Goal: Task Accomplishment & Management: Manage account settings

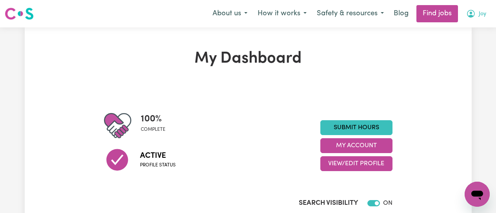
click at [471, 15] on icon "My Account" at bounding box center [471, 13] width 2 height 3
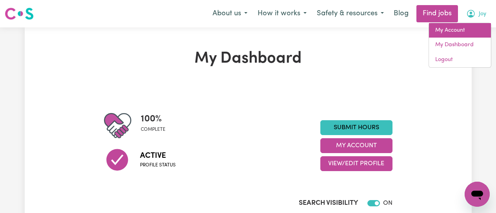
click at [455, 28] on link "My Account" at bounding box center [460, 30] width 62 height 15
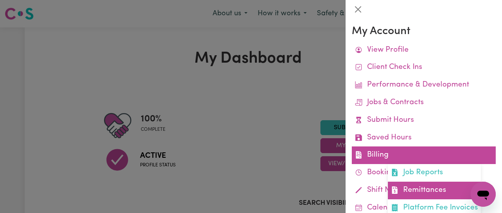
click at [420, 188] on link "Remittances" at bounding box center [434, 191] width 93 height 18
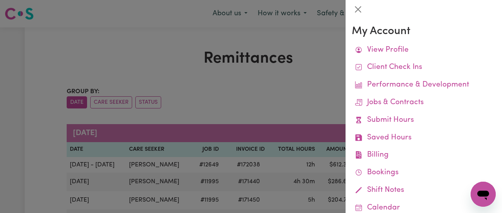
click at [302, 86] on div at bounding box center [251, 106] width 502 height 213
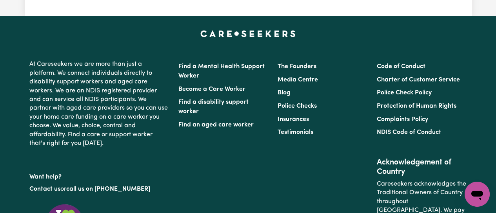
scroll to position [1138, 0]
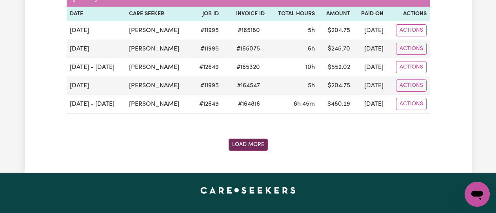
click at [259, 142] on button "Load More" at bounding box center [248, 145] width 39 height 12
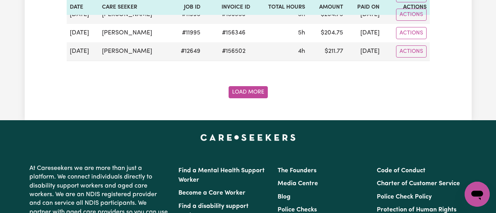
scroll to position [2354, 0]
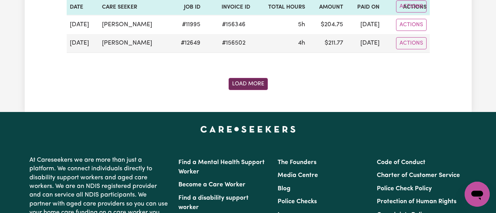
click at [258, 85] on button "Load More" at bounding box center [248, 84] width 39 height 12
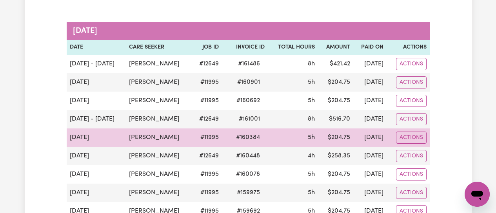
scroll to position [1570, 0]
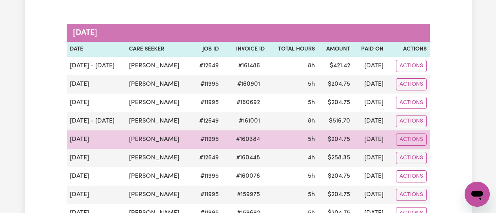
click at [219, 137] on td "# 11995" at bounding box center [207, 140] width 30 height 18
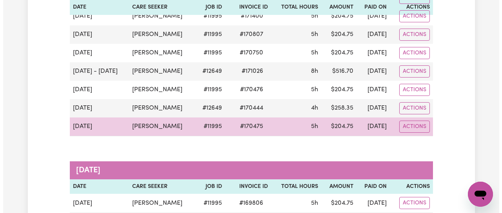
scroll to position [0, 0]
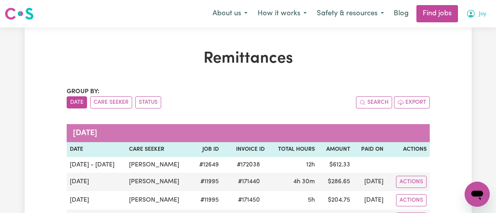
click at [470, 13] on icon "My Account" at bounding box center [471, 13] width 2 height 3
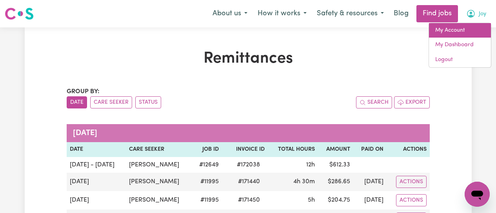
click at [462, 33] on link "My Account" at bounding box center [460, 30] width 62 height 15
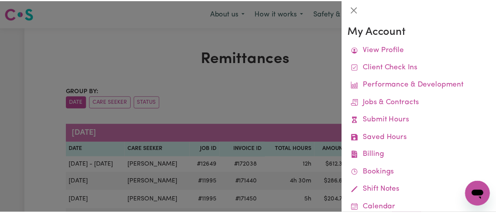
scroll to position [93, 0]
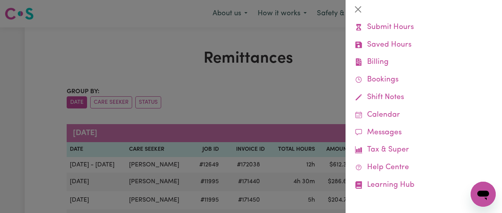
click at [282, 85] on div at bounding box center [251, 106] width 502 height 213
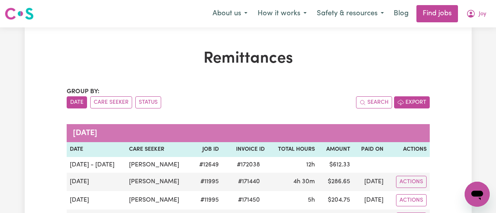
click at [411, 104] on button "Export" at bounding box center [412, 103] width 36 height 12
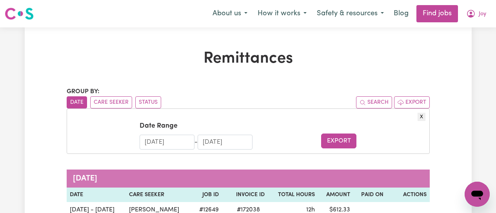
click at [153, 142] on input "[DATE]" at bounding box center [167, 142] width 55 height 15
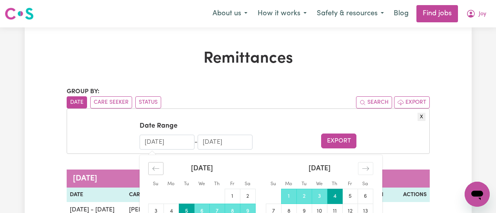
click at [151, 167] on div "Move backward to switch to the previous month." at bounding box center [155, 168] width 15 height 13
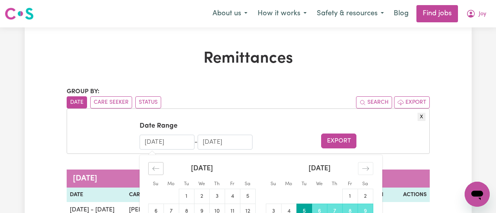
click at [151, 167] on div "Move backward to switch to the previous month." at bounding box center [155, 168] width 15 height 13
click at [152, 167] on icon "Move backward to switch to the previous month." at bounding box center [155, 168] width 7 height 7
click at [152, 165] on icon "Move backward to switch to the previous month." at bounding box center [155, 168] width 7 height 7
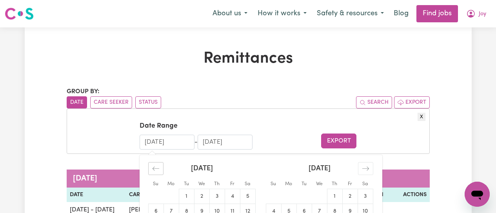
click at [153, 164] on div "Move backward to switch to the previous month." at bounding box center [155, 168] width 15 height 13
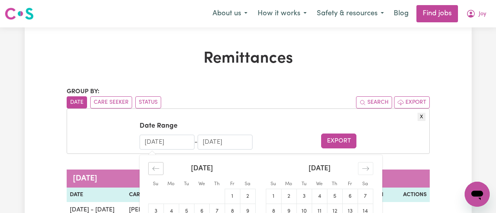
click at [153, 164] on div "Move backward to switch to the previous month." at bounding box center [155, 168] width 15 height 13
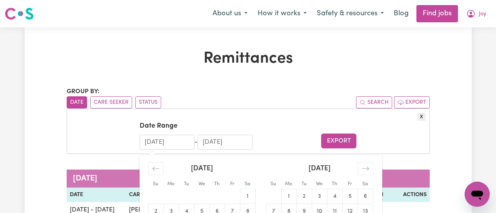
click at [275, 127] on form "Date Range [DATE] Navigate forward to interact with the calendar and select a d…" at bounding box center [248, 135] width 355 height 28
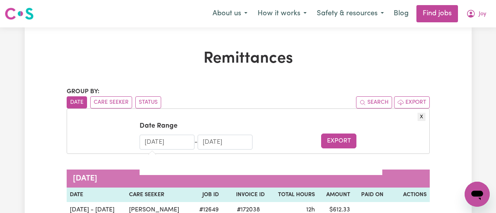
click at [177, 142] on input "[DATE]" at bounding box center [167, 142] width 55 height 15
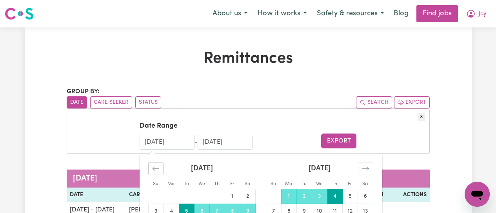
click at [158, 169] on icon "Move backward to switch to the previous month." at bounding box center [155, 168] width 7 height 7
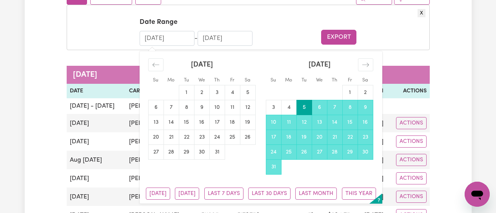
scroll to position [118, 0]
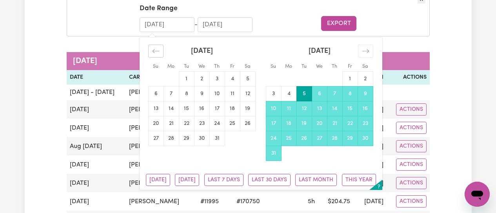
click at [151, 49] on div "Move backward to switch to the previous month." at bounding box center [155, 51] width 15 height 13
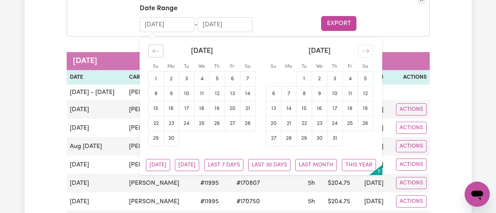
click at [151, 49] on div "Move backward to switch to the previous month." at bounding box center [155, 51] width 15 height 13
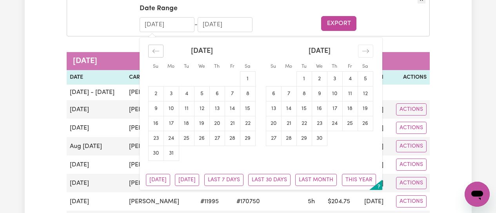
click at [151, 49] on div "Move backward to switch to the previous month." at bounding box center [155, 51] width 15 height 13
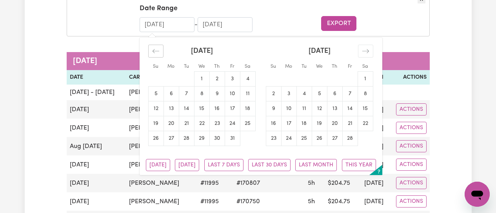
click at [151, 49] on div "Move backward to switch to the previous month." at bounding box center [155, 51] width 15 height 13
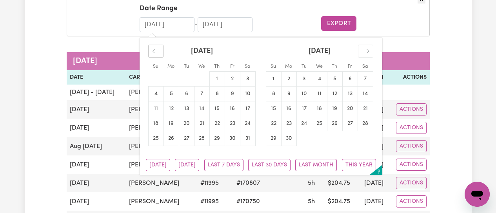
click at [151, 49] on div "Move backward to switch to the previous month." at bounding box center [155, 51] width 15 height 13
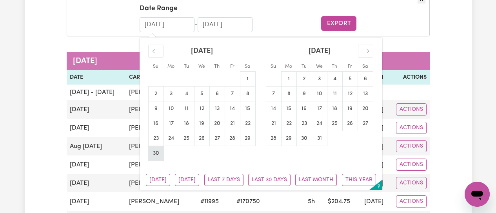
click at [158, 151] on td "30" at bounding box center [155, 153] width 15 height 15
type input "[DATE]"
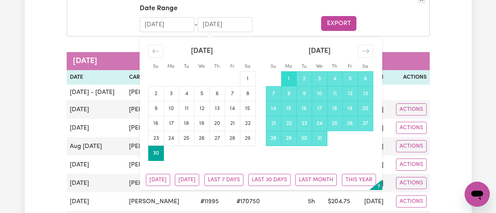
click at [291, 77] on td "1" at bounding box center [288, 78] width 15 height 15
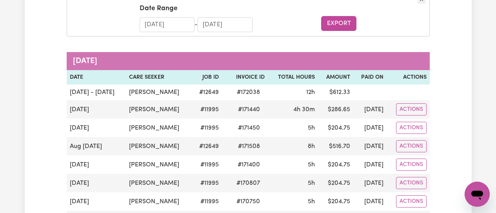
type input "[DATE]"
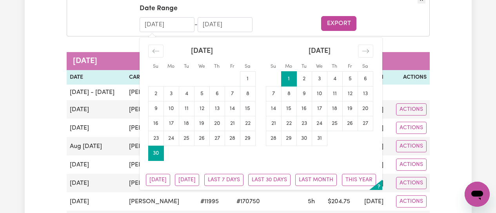
click at [182, 28] on input "[DATE]" at bounding box center [167, 24] width 55 height 15
click at [154, 151] on td "30" at bounding box center [155, 153] width 15 height 15
click at [170, 22] on input "[DATE]" at bounding box center [167, 24] width 55 height 15
click at [151, 26] on input "[DATE]" at bounding box center [167, 24] width 55 height 15
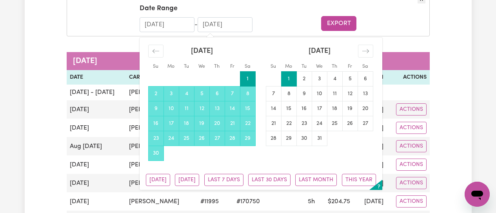
click at [159, 25] on input "[DATE]" at bounding box center [167, 24] width 55 height 15
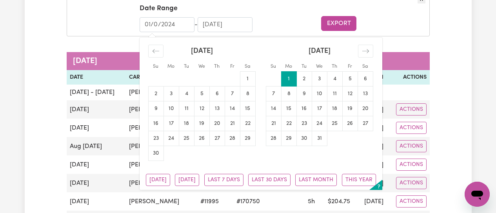
type input "[DATE]"
click at [272, 16] on form "Date Range [DATE] Navigate forward to interact with the calendar and select a d…" at bounding box center [248, 18] width 355 height 28
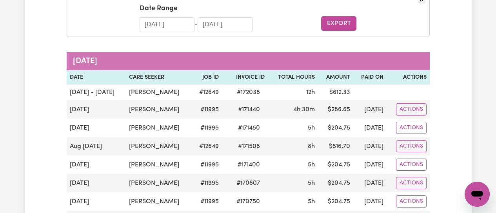
click at [232, 26] on input "[DATE]" at bounding box center [225, 24] width 55 height 15
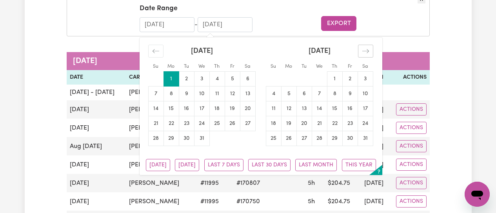
click at [367, 53] on icon "Move forward to switch to the next month." at bounding box center [366, 51] width 7 height 4
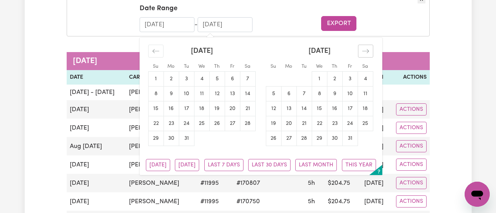
click at [367, 53] on icon "Move forward to switch to the next month." at bounding box center [366, 51] width 7 height 4
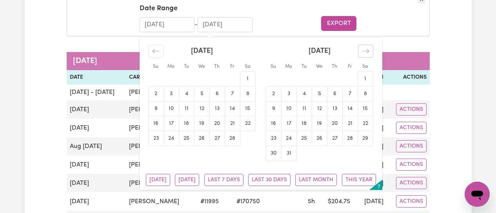
click at [367, 53] on icon "Move forward to switch to the next month." at bounding box center [366, 51] width 7 height 4
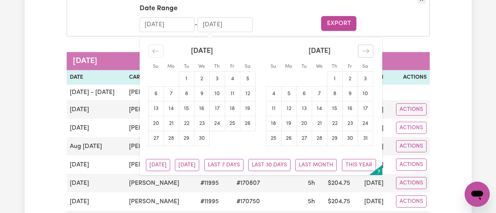
click at [367, 53] on icon "Move forward to switch to the next month." at bounding box center [366, 51] width 7 height 4
click at [290, 140] on td "30" at bounding box center [288, 138] width 15 height 15
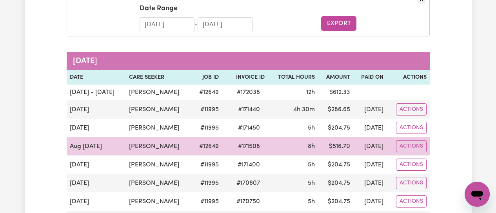
type input "[DATE]"
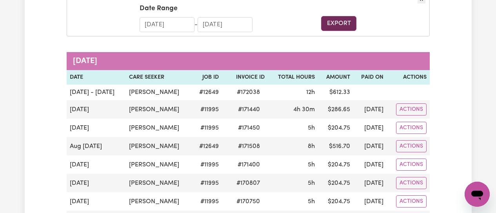
click at [337, 27] on button "Export" at bounding box center [338, 23] width 35 height 15
